Goal: Find specific page/section: Find specific page/section

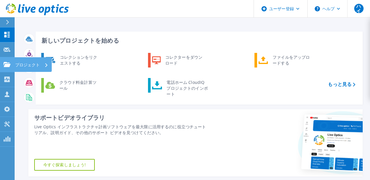
click at [32, 63] on font "プロジェクト" at bounding box center [27, 65] width 25 height 6
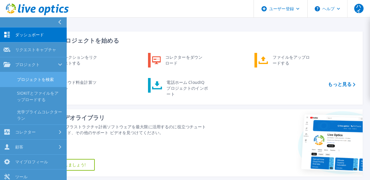
click at [44, 80] on font "プロジェクトを検索" at bounding box center [35, 80] width 37 height 6
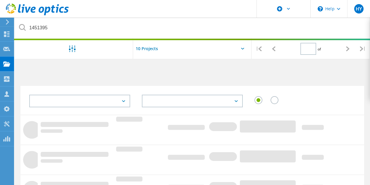
type input "1"
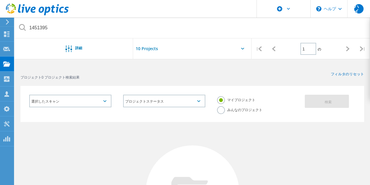
click at [225, 108] on label "みんなのプロジェクト" at bounding box center [239, 109] width 45 height 6
click at [0, 0] on input "みんなのプロジェクト" at bounding box center [0, 0] width 0 height 0
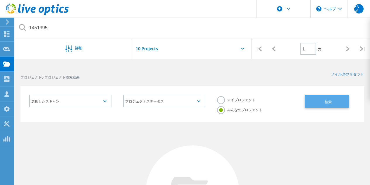
drag, startPoint x: 321, startPoint y: 104, endPoint x: 316, endPoint y: 102, distance: 5.4
click at [321, 103] on button "検索" at bounding box center [327, 100] width 44 height 13
